Goal: Task Accomplishment & Management: Manage account settings

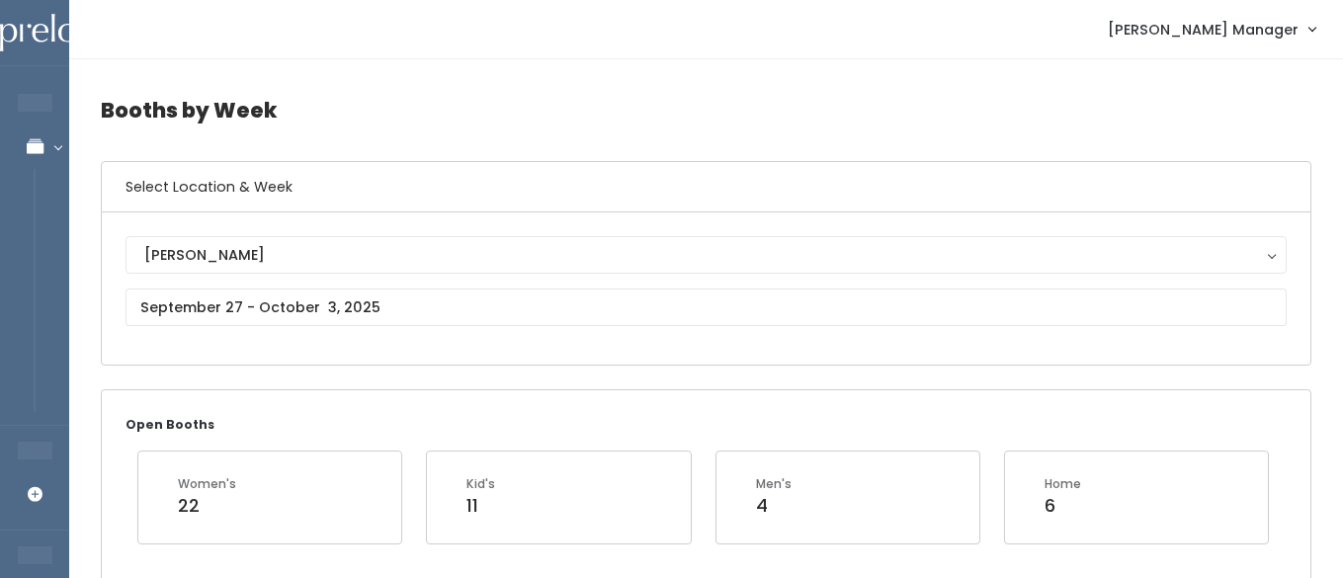
scroll to position [0, 104]
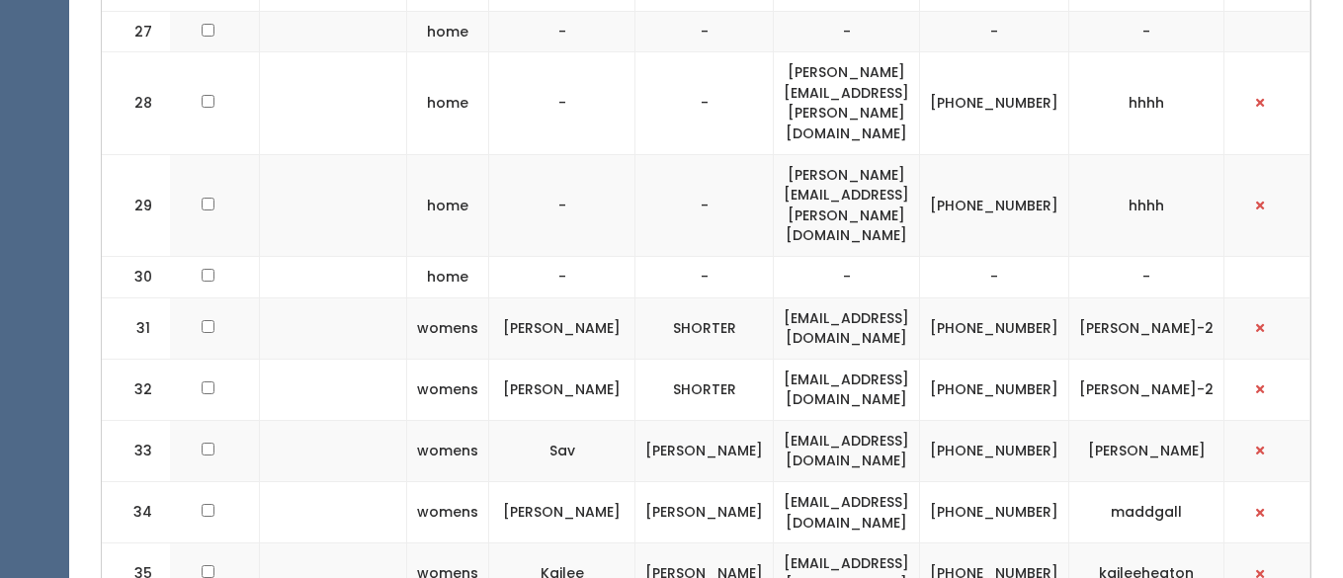
scroll to position [2272, 0]
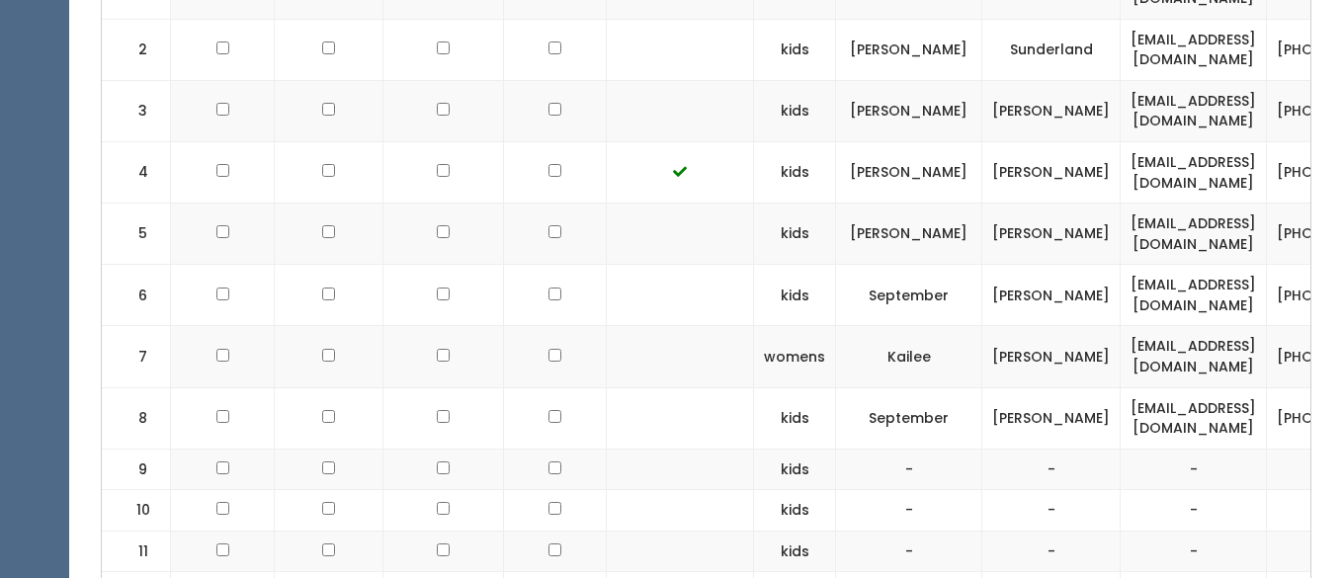
scroll to position [859, 0]
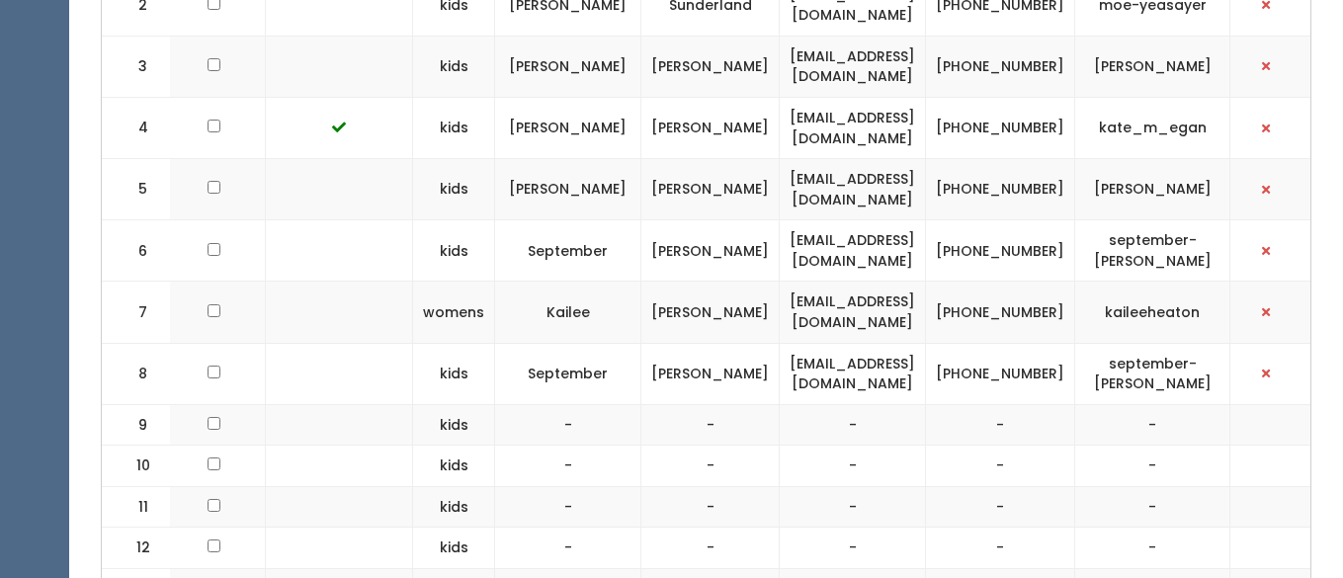
scroll to position [0, 356]
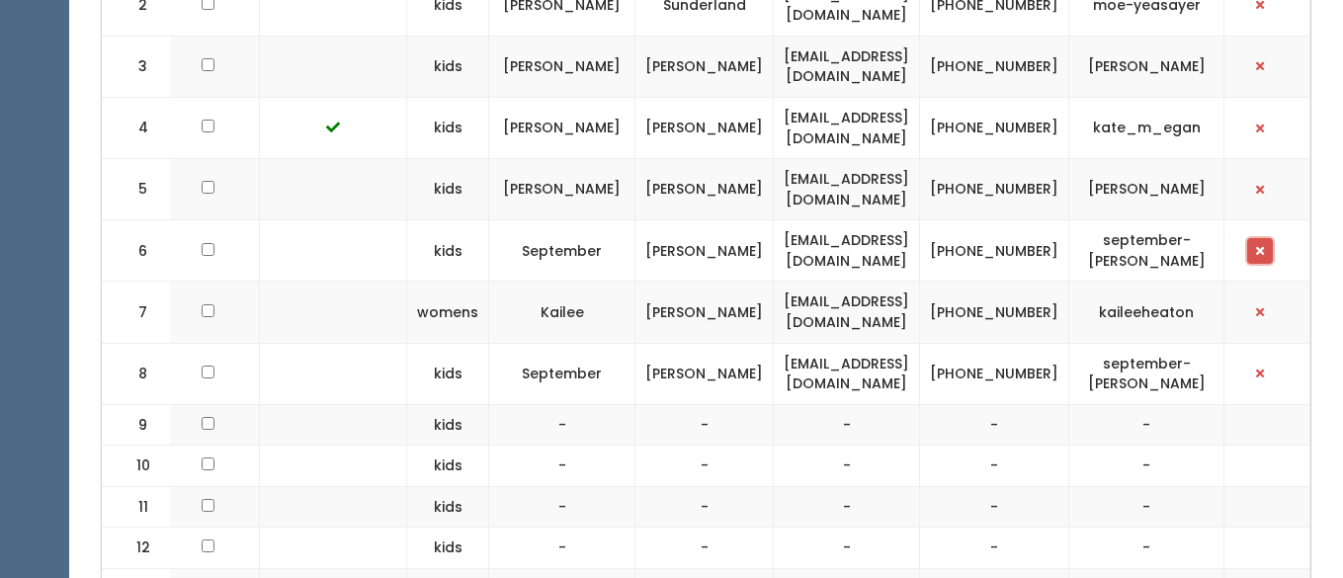
click at [1261, 257] on span "button" at bounding box center [1260, 251] width 8 height 12
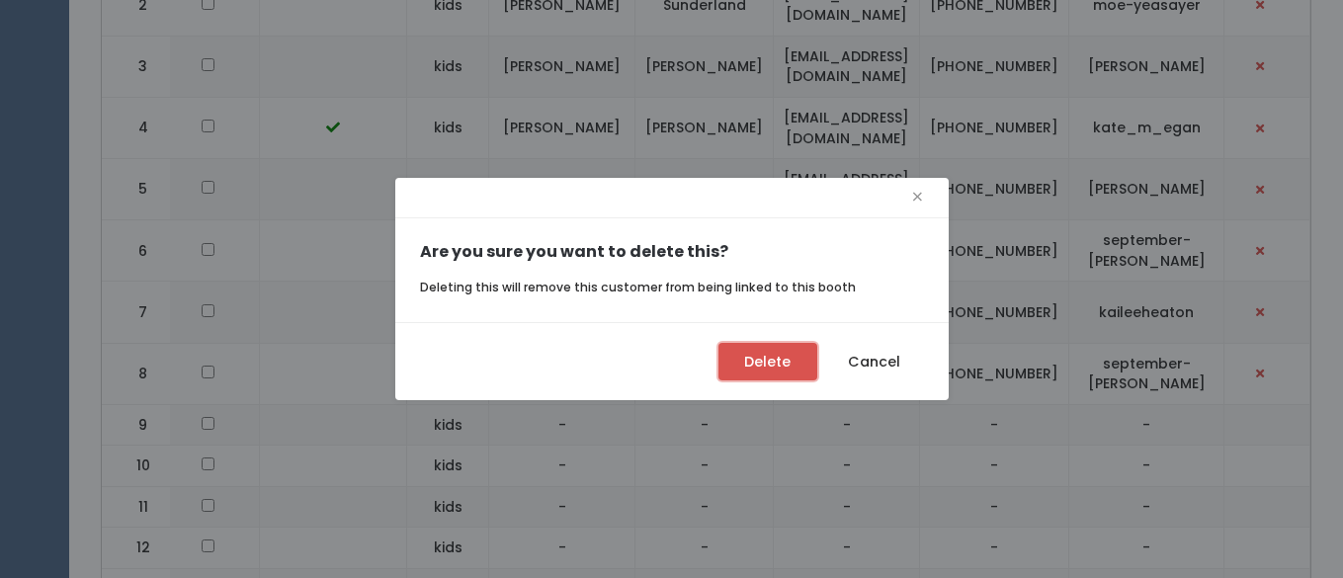
click at [770, 367] on button "Delete" at bounding box center [767, 362] width 99 height 38
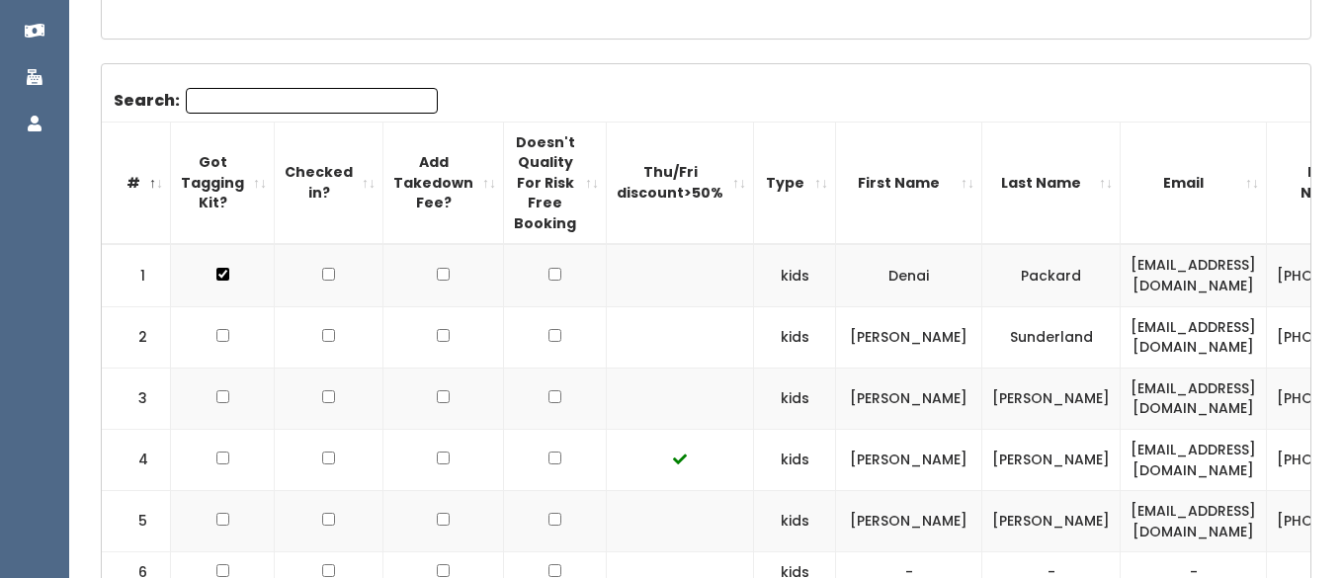
scroll to position [490, 0]
